Goal: Find specific page/section: Find specific page/section

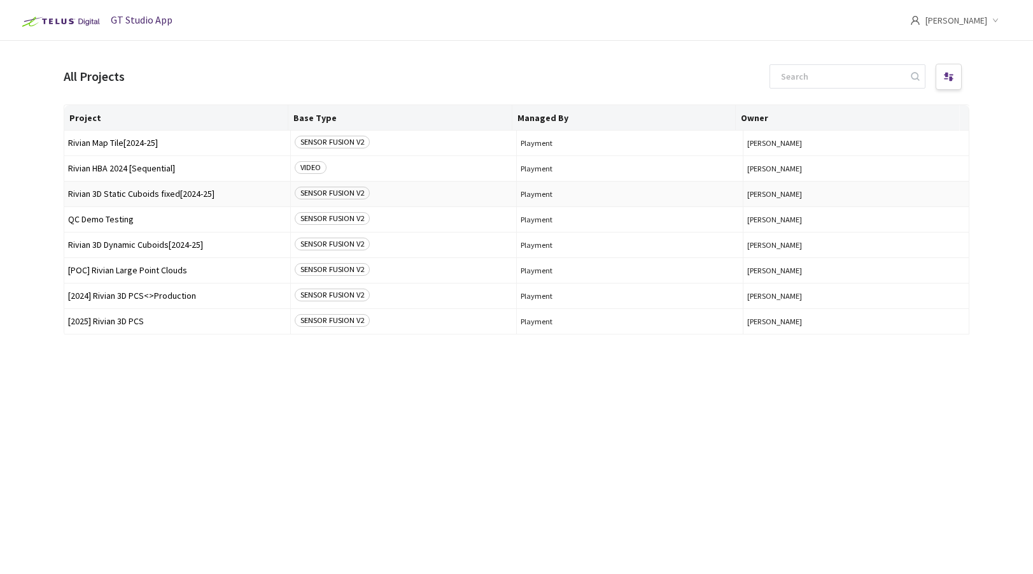
click at [133, 192] on span "Rivian 3D Static Cuboids fixed[2024-25]" at bounding box center [177, 194] width 218 height 10
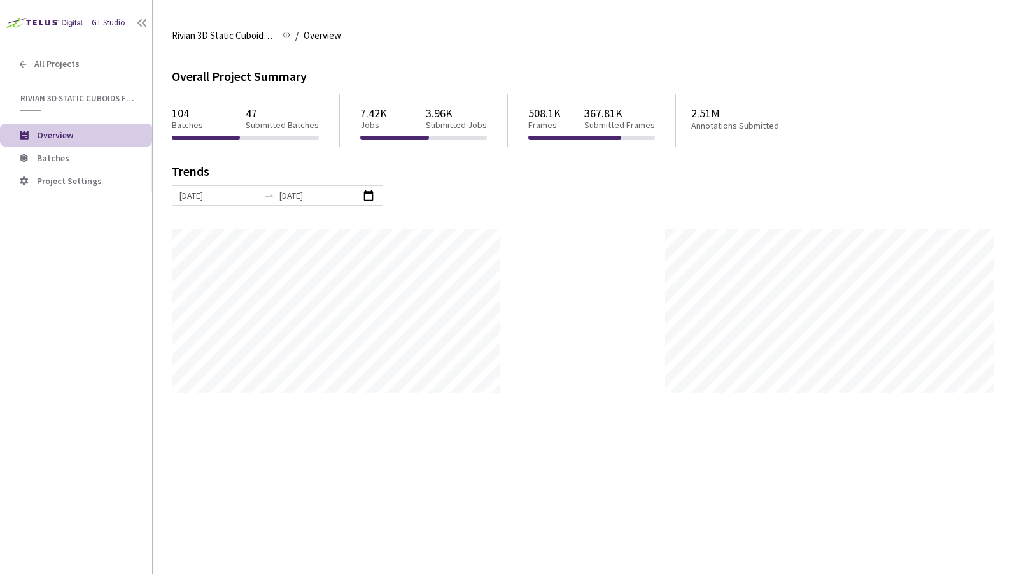
scroll to position [574, 1033]
click at [78, 160] on span "Batches" at bounding box center [89, 158] width 105 height 11
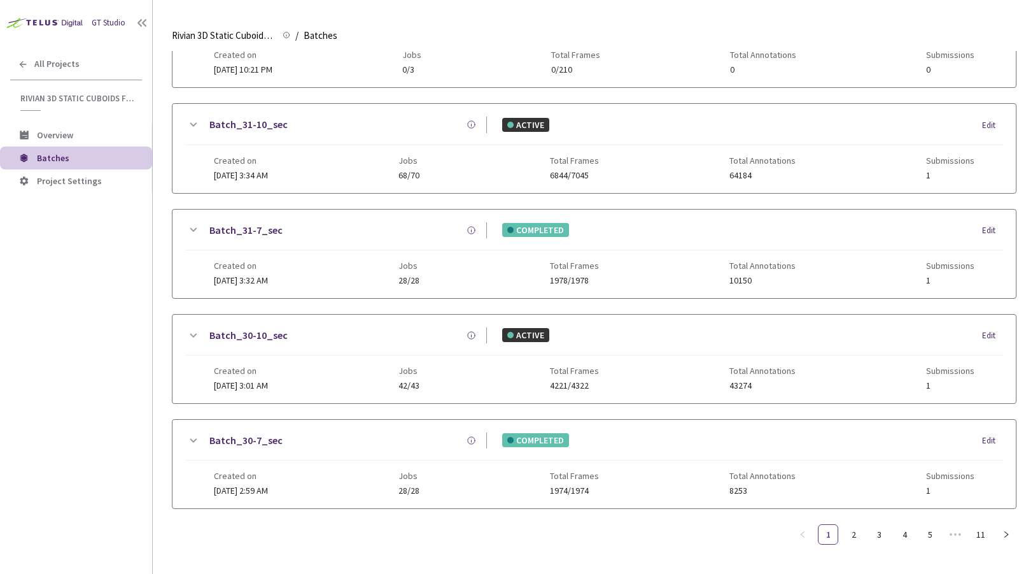
scroll to position [619, 0]
click at [978, 535] on link "11" at bounding box center [980, 534] width 19 height 19
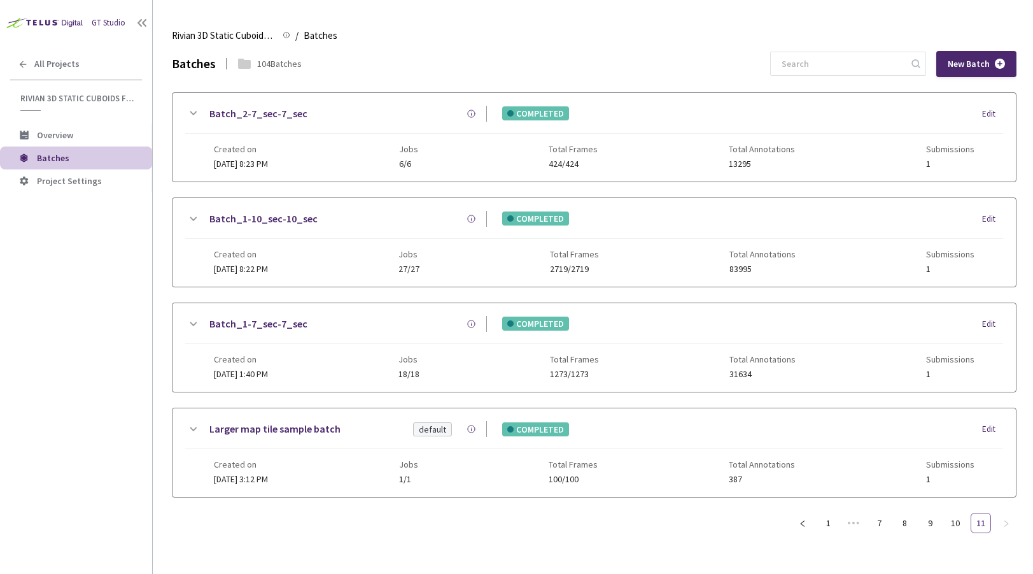
scroll to position [0, 0]
click at [250, 114] on link "Batch_2-7_sec-7_sec" at bounding box center [258, 114] width 98 height 16
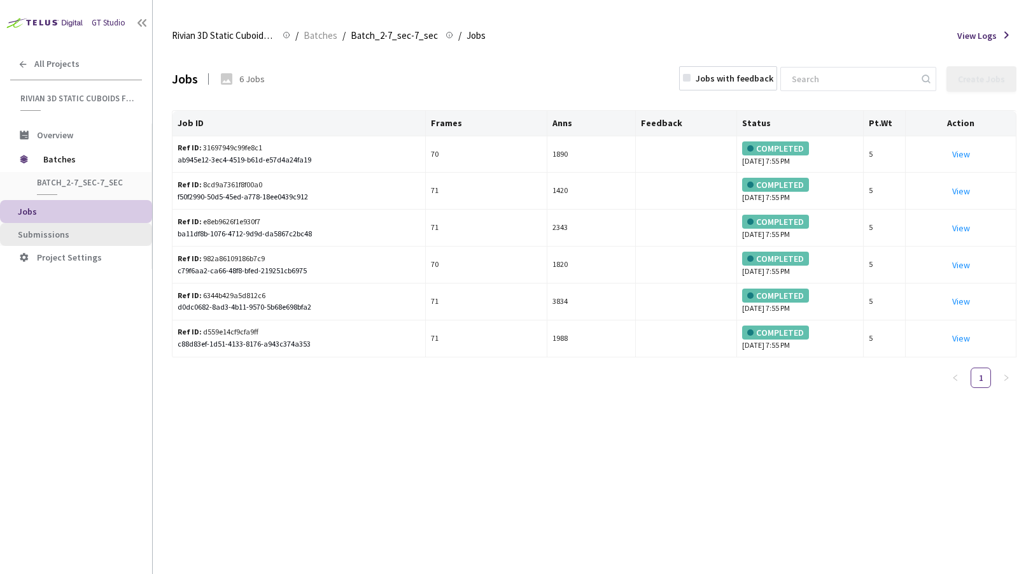
click at [43, 224] on li "Submissions" at bounding box center [76, 234] width 152 height 23
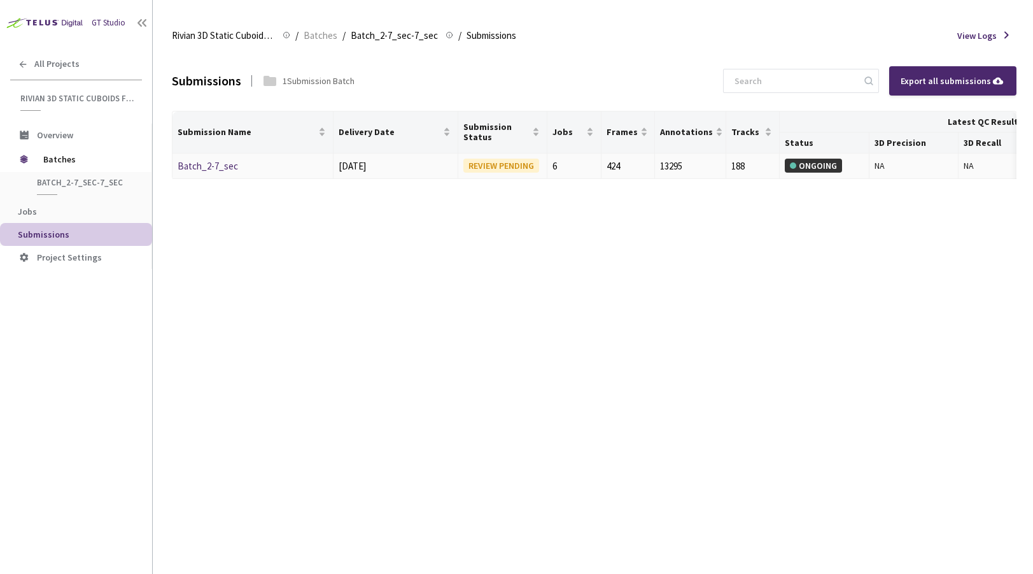
click at [214, 167] on link "Batch_2-7_sec" at bounding box center [208, 166] width 60 height 12
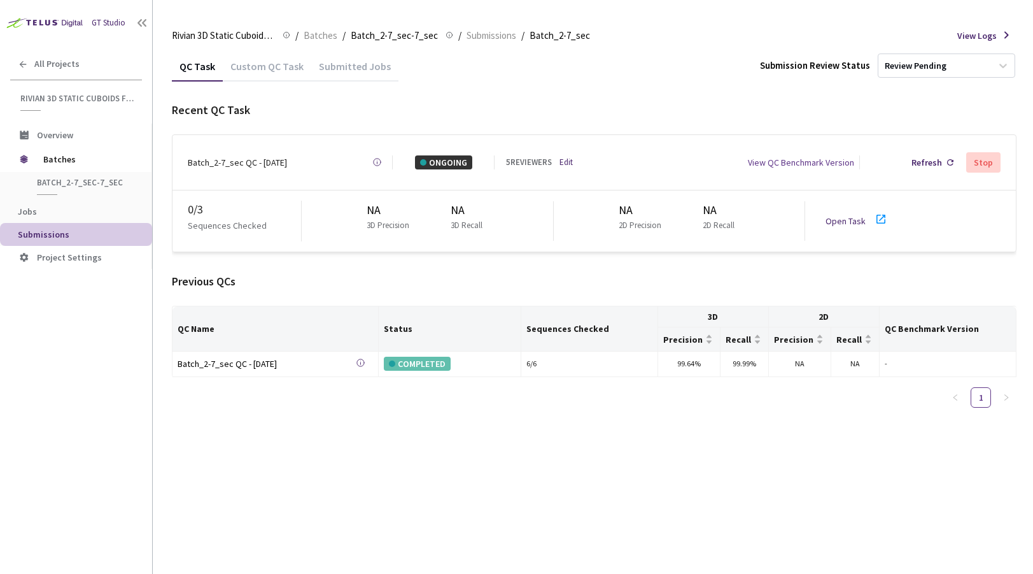
click at [838, 215] on link "Open Task" at bounding box center [846, 220] width 40 height 11
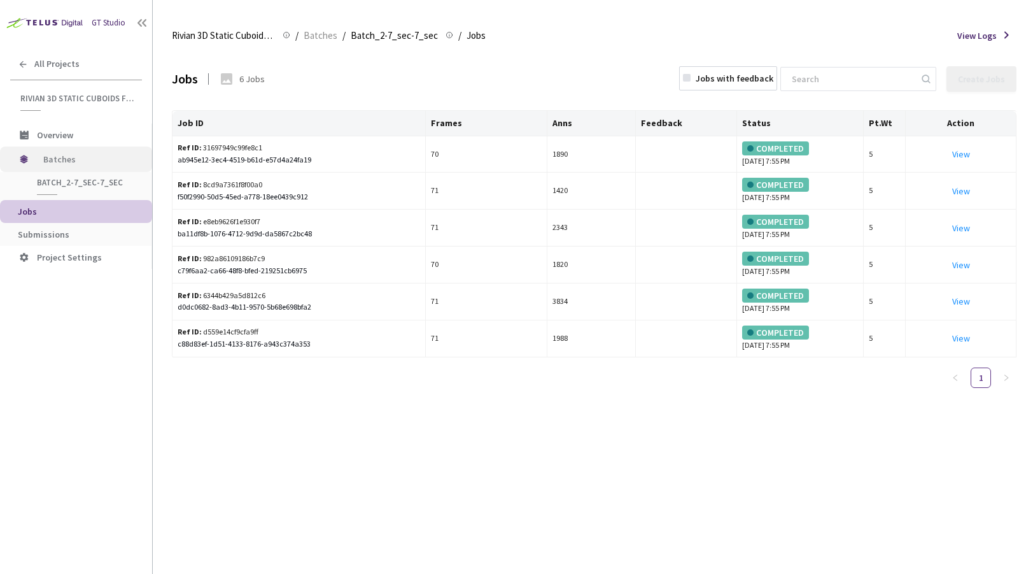
click at [44, 152] on span "Batches" at bounding box center [86, 158] width 87 height 25
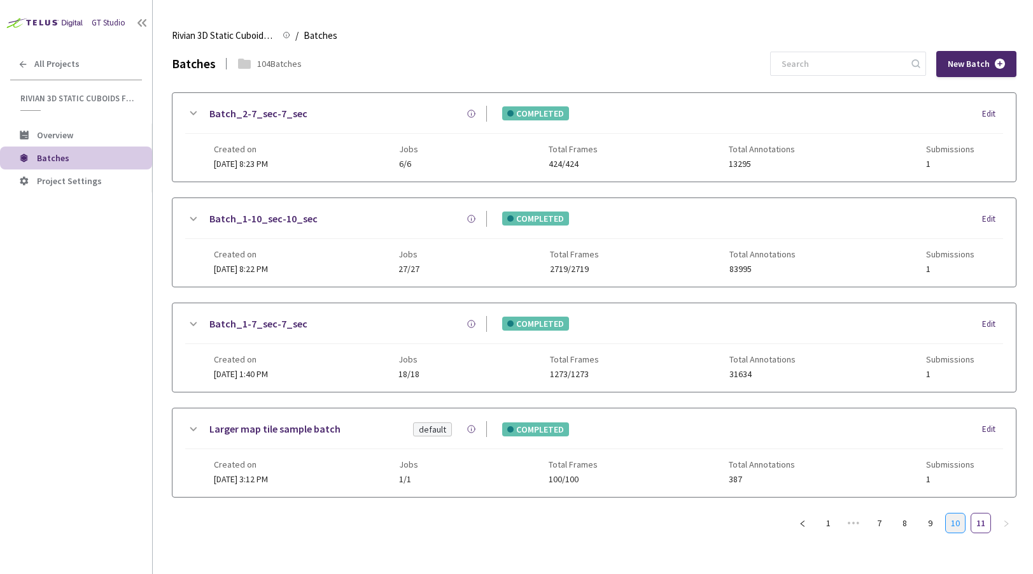
click at [950, 516] on link "10" at bounding box center [955, 522] width 19 height 19
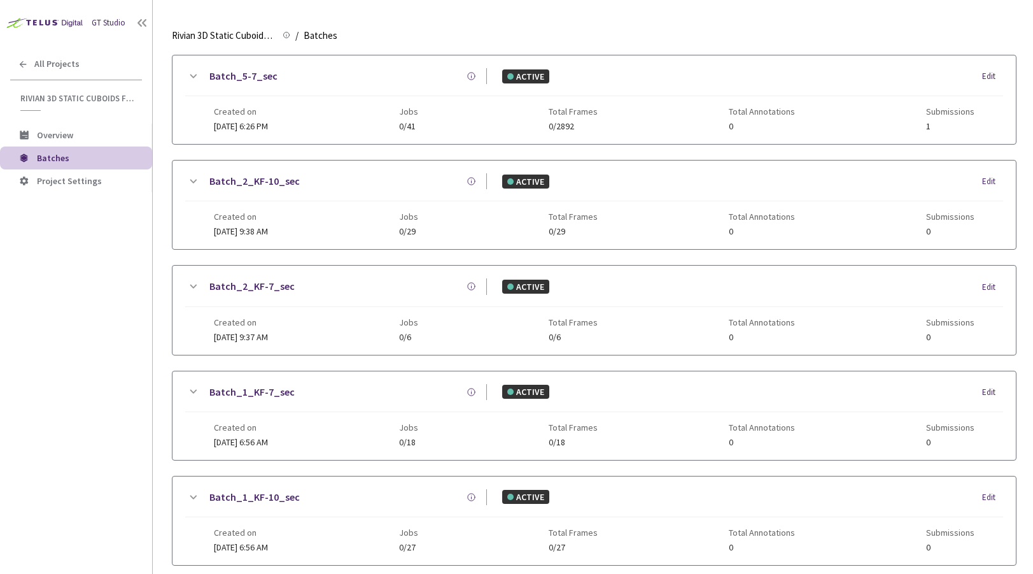
scroll to position [619, 0]
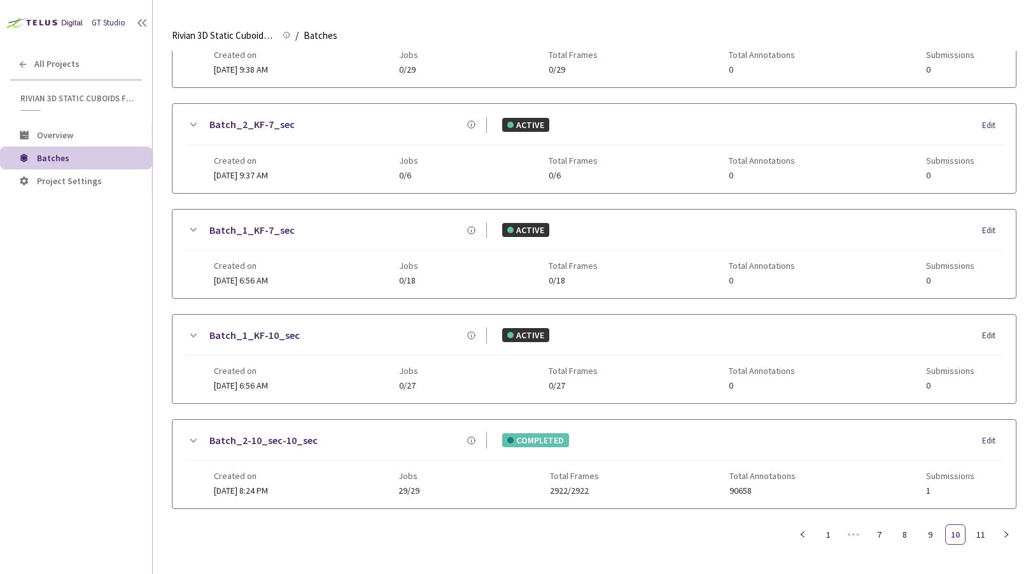
click at [272, 438] on link "Batch_2-10_sec-10_sec" at bounding box center [263, 440] width 108 height 16
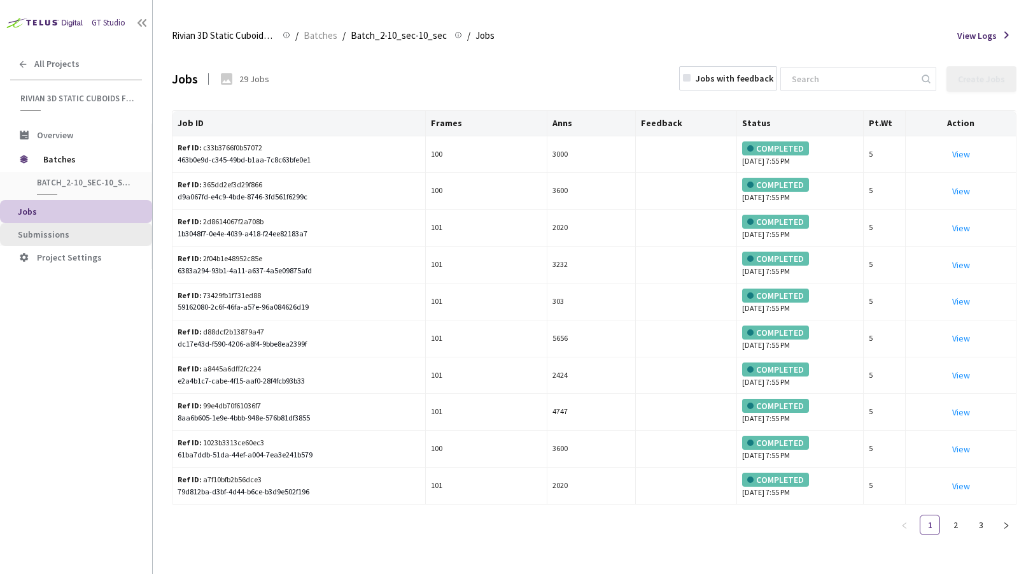
click at [26, 237] on span "Submissions" at bounding box center [44, 234] width 52 height 11
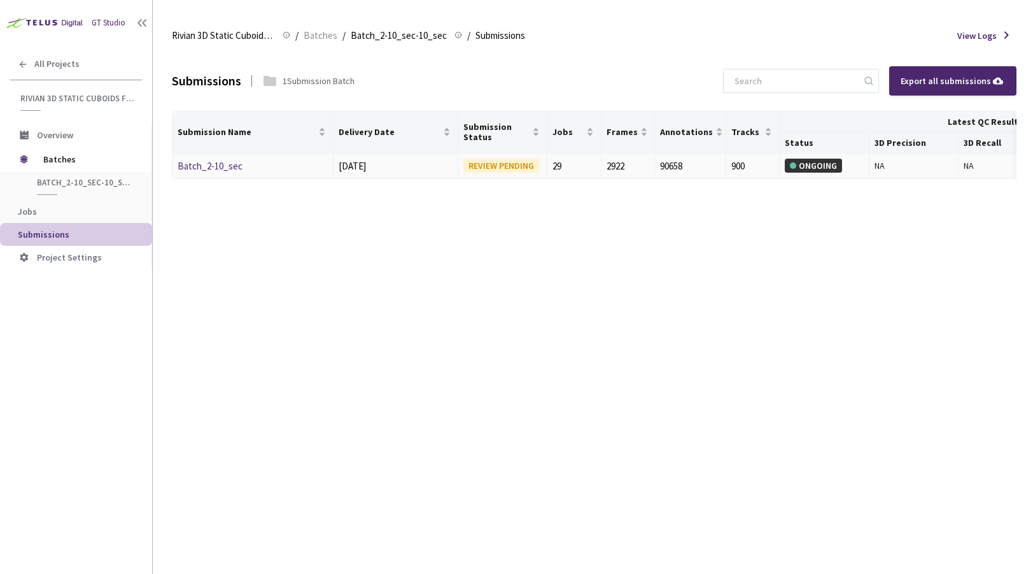
click at [215, 166] on link "Batch_2-10_sec" at bounding box center [210, 166] width 65 height 12
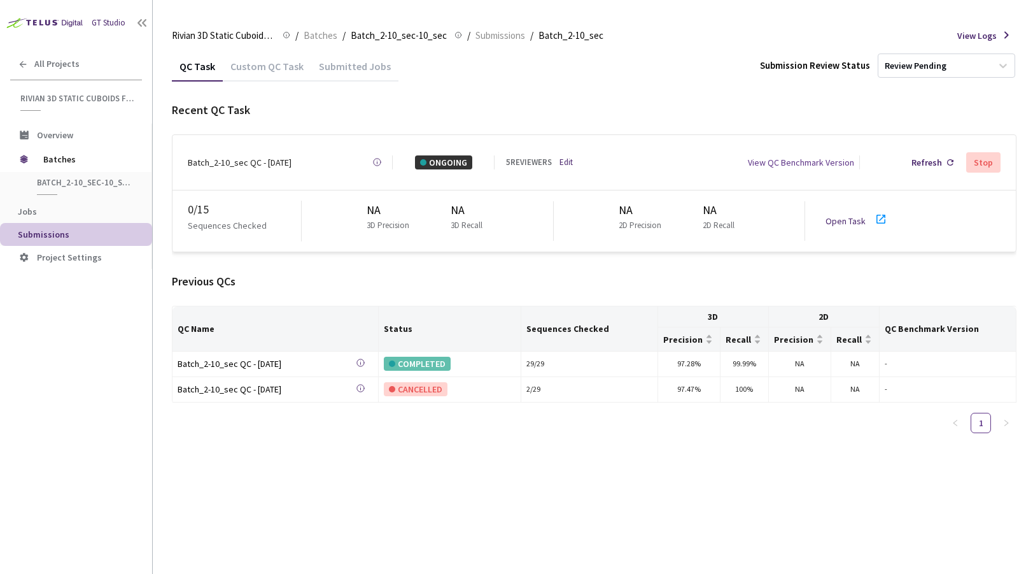
click at [854, 215] on link "Open Task" at bounding box center [846, 220] width 40 height 11
